Goal: Task Accomplishment & Management: Use online tool/utility

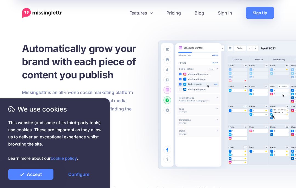
click at [43, 175] on link "Accept" at bounding box center [30, 174] width 45 height 11
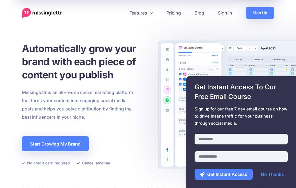
click at [276, 180] on link "No Thanks" at bounding box center [273, 174] width 34 height 11
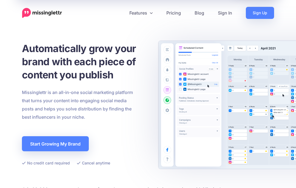
click at [228, 13] on link "Sign In" at bounding box center [225, 13] width 28 height 12
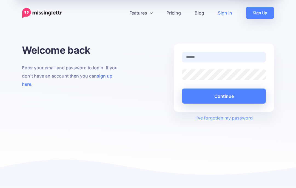
type input "**********"
click at [226, 96] on button "Continue" at bounding box center [224, 96] width 84 height 15
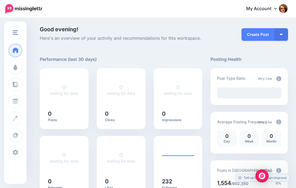
click at [264, 34] on link "Create Post" at bounding box center [258, 34] width 33 height 13
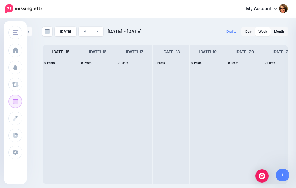
click at [0, 0] on span "Post" at bounding box center [0, 0] width 0 height 0
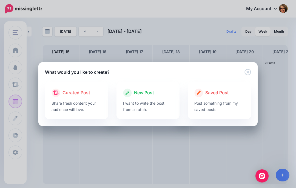
click at [147, 94] on span "New Post" at bounding box center [144, 92] width 20 height 7
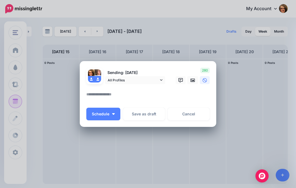
click at [117, 94] on textarea at bounding box center [149, 96] width 126 height 11
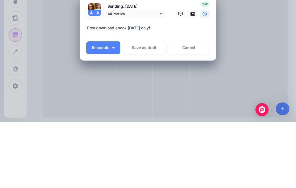
paste textarea "**********"
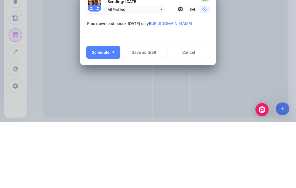
scroll to position [23, 0]
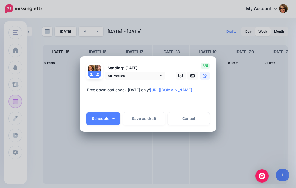
type textarea "**********"
click at [114, 118] on img "button" at bounding box center [113, 119] width 3 height 2
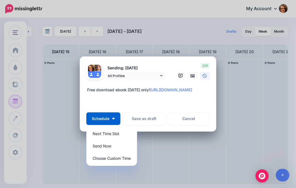
click at [171, 104] on textarea "**********" at bounding box center [149, 97] width 126 height 20
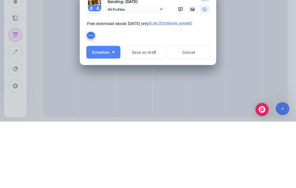
click at [152, 113] on button "Save as draft" at bounding box center [144, 119] width 42 height 13
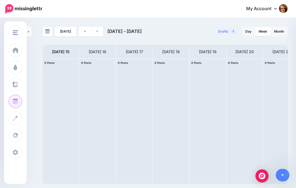
click at [13, 35] on img "button" at bounding box center [15, 32] width 5 height 5
click at [49, 49] on link "AP Creations" at bounding box center [43, 48] width 64 height 11
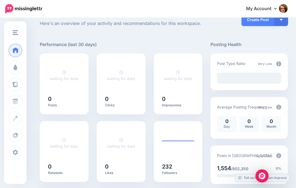
scroll to position [9, 0]
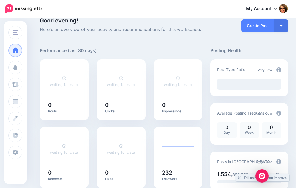
click at [15, 71] on link "Campaigns" at bounding box center [16, 68] width 14 height 14
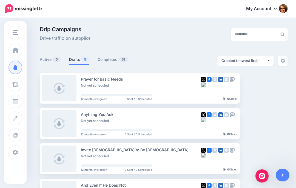
click at [74, 62] on link "Drafts 8" at bounding box center [79, 59] width 20 height 7
click at [15, 51] on span at bounding box center [15, 49] width 7 height 5
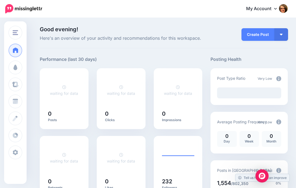
click at [14, 122] on link "Create" at bounding box center [16, 119] width 14 height 14
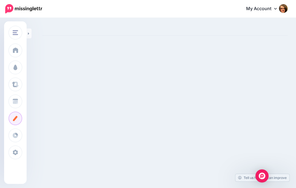
click at [14, 103] on span at bounding box center [15, 101] width 7 height 5
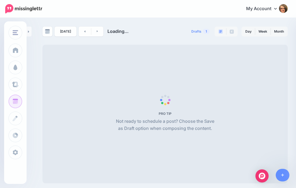
click at [54, 101] on span "PRO TIP Not ready to schedule a post? Choose the Save as Draft option when comp…" at bounding box center [166, 114] width 246 height 139
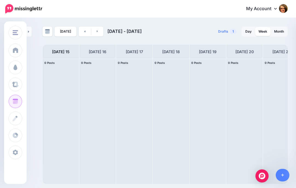
click at [236, 30] on span "1" at bounding box center [233, 31] width 7 height 5
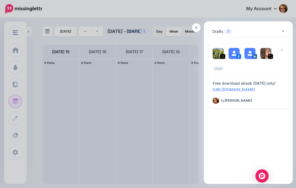
click at [226, 109] on span "Edit" at bounding box center [228, 107] width 6 height 3
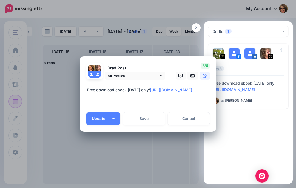
click at [194, 77] on icon at bounding box center [193, 76] width 4 height 4
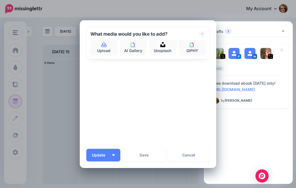
click at [105, 50] on link "Upload" at bounding box center [104, 47] width 27 height 15
click at [188, 158] on link "Cancel" at bounding box center [189, 155] width 42 height 13
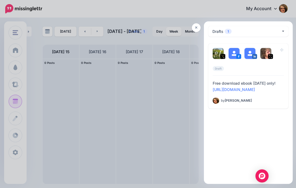
click at [244, 142] on div "**********" at bounding box center [248, 105] width 89 height 158
click at [283, 31] on button "Drafts 1" at bounding box center [249, 31] width 80 height 11
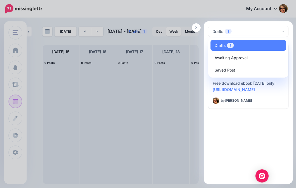
click at [234, 167] on div "**********" at bounding box center [248, 102] width 89 height 163
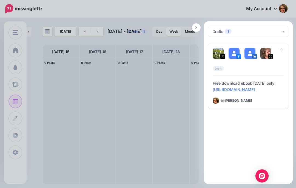
click at [262, 109] on span "Manage Dates" at bounding box center [257, 107] width 23 height 3
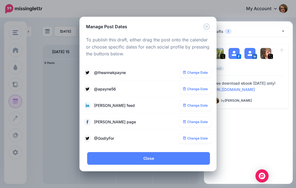
click at [200, 74] on link "Change Date" at bounding box center [196, 73] width 32 height 10
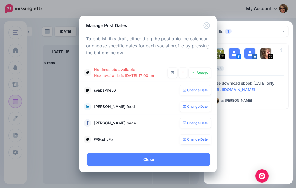
click at [172, 73] on icon at bounding box center [172, 72] width 3 height 3
click at [170, 71] on link at bounding box center [173, 73] width 10 height 10
click at [172, 72] on icon at bounding box center [172, 72] width 3 height 3
click at [183, 72] on icon at bounding box center [183, 73] width 2 height 2
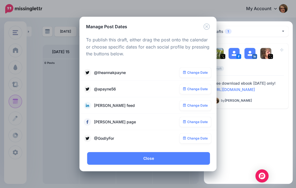
click at [207, 28] on icon "Close" at bounding box center [207, 26] width 7 height 7
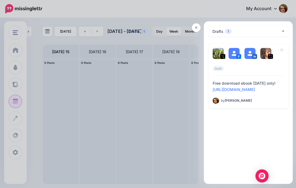
click at [280, 110] on icon "button" at bounding box center [279, 107] width 4 height 4
click at [236, 145] on div "**********" at bounding box center [248, 105] width 89 height 158
click at [232, 138] on div "**********" at bounding box center [248, 105] width 89 height 158
click at [256, 113] on link "Manage Dates" at bounding box center [255, 108] width 34 height 10
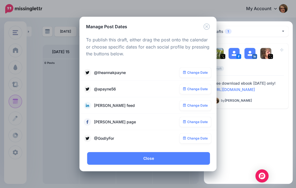
click at [208, 28] on icon "Close" at bounding box center [207, 26] width 7 height 7
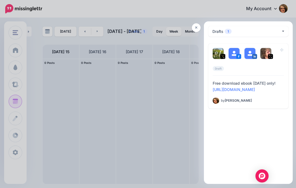
click at [225, 146] on div "**********" at bounding box center [248, 105] width 89 height 158
click at [226, 109] on span "Edit" at bounding box center [228, 107] width 6 height 3
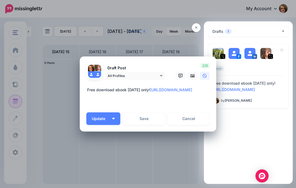
click at [157, 104] on textarea "**********" at bounding box center [149, 97] width 126 height 20
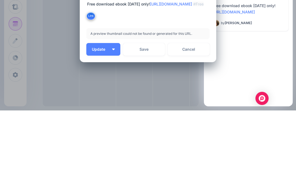
type textarea "**********"
click at [151, 121] on button "Save" at bounding box center [144, 127] width 42 height 13
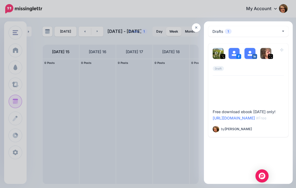
click at [228, 138] on span "Edit" at bounding box center [228, 135] width 6 height 3
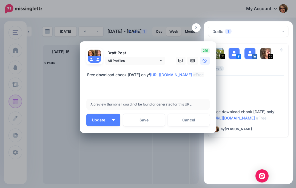
scroll to position [1, 0]
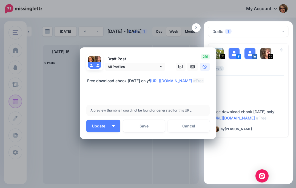
click at [180, 66] on icon at bounding box center [181, 67] width 4 height 4
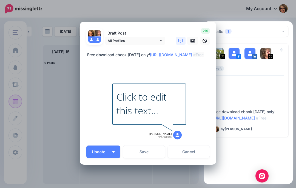
click at [166, 110] on div "Click to edit this text..." at bounding box center [150, 103] width 66 height 27
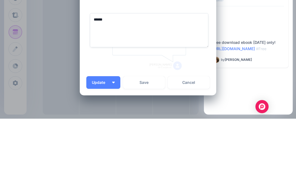
type textarea "*****"
type textarea "**********"
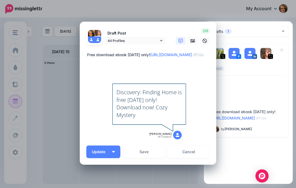
click at [107, 153] on span "Update" at bounding box center [101, 152] width 18 height 4
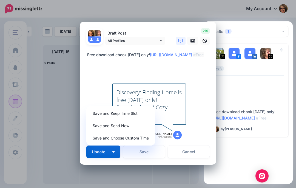
click at [133, 138] on link "Save and Choose Custom Time" at bounding box center [121, 138] width 65 height 11
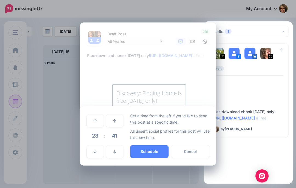
scroll to position [0, 0]
click at [97, 175] on div "Edit Post Loading Draft Post" at bounding box center [148, 94] width 296 height 188
click at [95, 144] on td at bounding box center [95, 151] width 18 height 15
click at [97, 175] on div "Edit Post Loading Draft Post" at bounding box center [148, 94] width 296 height 188
click at [96, 175] on div "Edit Post Loading Draft Post" at bounding box center [148, 94] width 296 height 188
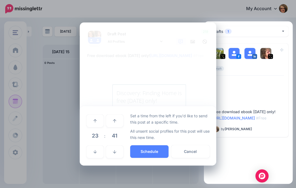
click at [117, 175] on div "Edit Post Loading Draft Post" at bounding box center [148, 94] width 296 height 188
click at [158, 121] on p "Set a time from the left if you'd like to send this post at a specific time." at bounding box center [170, 119] width 80 height 13
click at [150, 90] on div "Discovery: Finding Home is free [DATE] only! Download now! Cozy Mystery" at bounding box center [150, 105] width 66 height 32
click at [192, 173] on div "Edit Post Loading Draft Post" at bounding box center [148, 94] width 296 height 188
click at [154, 175] on div "Edit Post Loading Draft Post" at bounding box center [148, 94] width 296 height 188
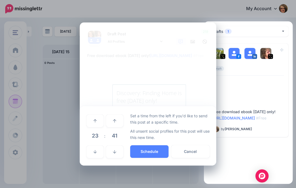
click at [191, 173] on div "Edit Post Loading Draft Post" at bounding box center [148, 94] width 296 height 188
click at [239, 108] on div "Edit Post Loading Draft Post" at bounding box center [148, 94] width 296 height 188
click at [191, 173] on div "Edit Post Loading Draft Post" at bounding box center [148, 94] width 296 height 188
click at [193, 174] on div "Edit Post Loading Draft Post" at bounding box center [148, 94] width 296 height 188
click at [250, 100] on div "Edit Post Loading Draft Post" at bounding box center [148, 94] width 296 height 188
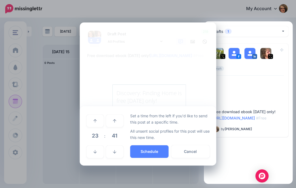
click at [232, 188] on html "My Account Dashboard My Account Billing Logout" at bounding box center [148, 94] width 296 height 188
click at [116, 125] on link at bounding box center [114, 121] width 17 height 13
click at [191, 175] on div "Edit Post Loading Draft Post" at bounding box center [148, 94] width 296 height 188
click at [191, 176] on div "Edit Post Loading Draft Post" at bounding box center [148, 94] width 296 height 188
click at [192, 176] on div "Edit Post Loading Draft Post" at bounding box center [148, 94] width 296 height 188
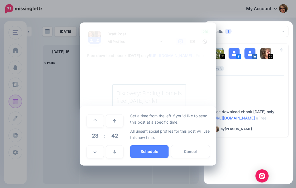
click at [172, 188] on html "My Account Dashboard My Account Billing Logout" at bounding box center [148, 94] width 296 height 188
click at [201, 78] on form "Draft Post All Profiles" at bounding box center [148, 86] width 124 height 114
